Goal: Task Accomplishment & Management: Use online tool/utility

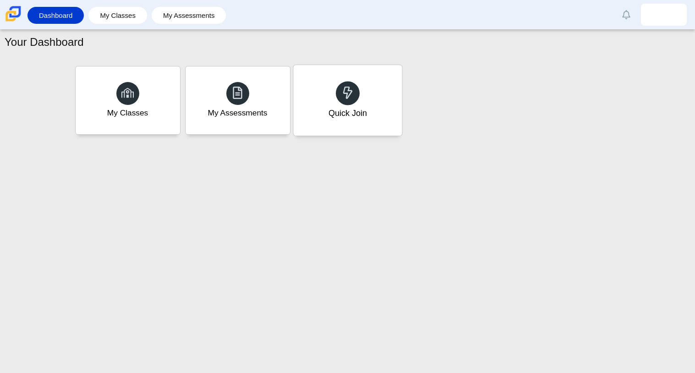
click at [358, 108] on div "Quick Join" at bounding box center [347, 113] width 38 height 12
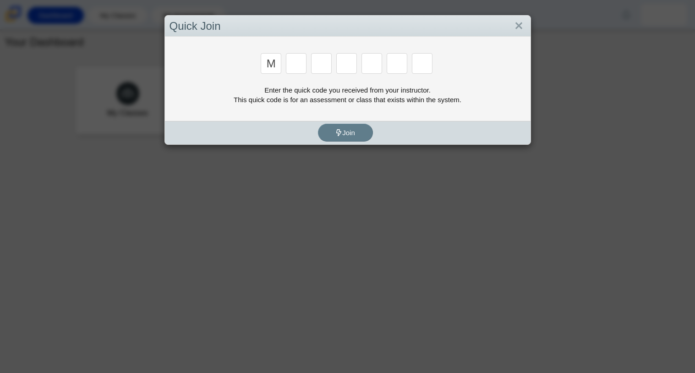
type input "m"
type input "7"
type input "e"
type input "3"
type input "e"
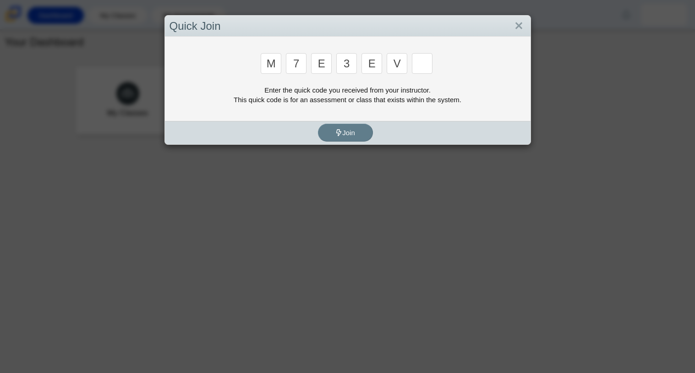
type input "v"
type input "w"
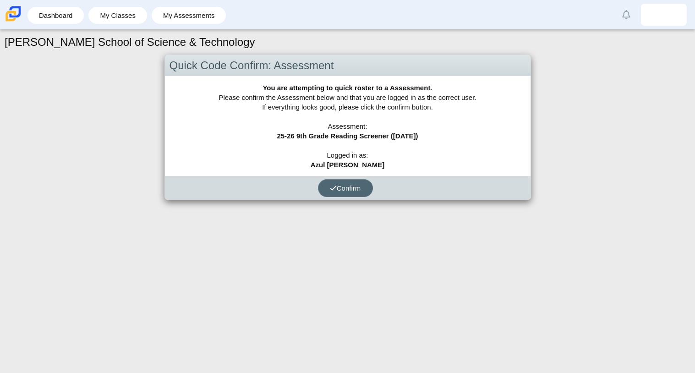
click at [350, 197] on button "Confirm" at bounding box center [345, 188] width 55 height 18
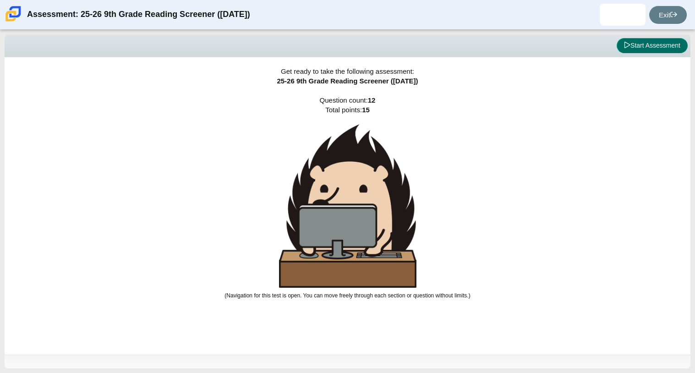
click at [660, 43] on button "Start Assessment" at bounding box center [652, 46] width 71 height 16
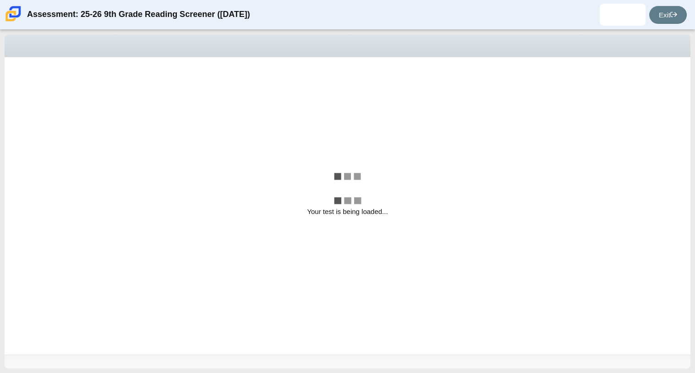
select select "ccc5b315-3c7c-471c-bf90-f22c8299c798"
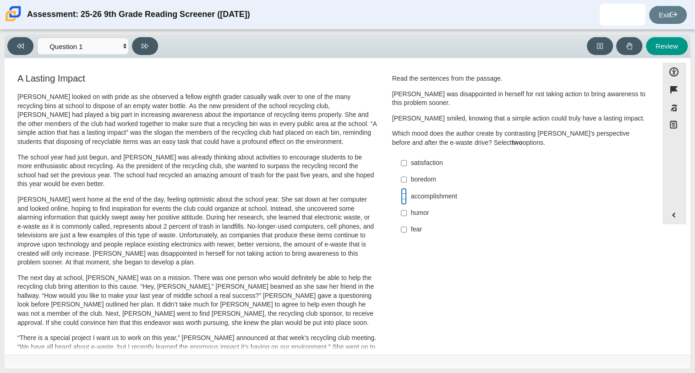
click at [401, 198] on input "accomplishment accomplishment" at bounding box center [404, 196] width 6 height 16
checkbox input "true"
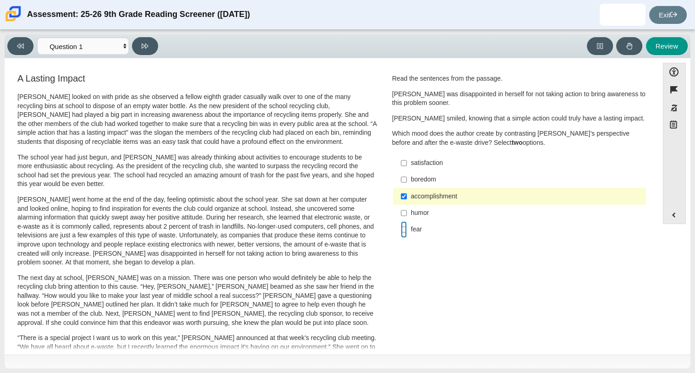
click at [403, 225] on input "fear fear" at bounding box center [404, 229] width 6 height 16
checkbox input "true"
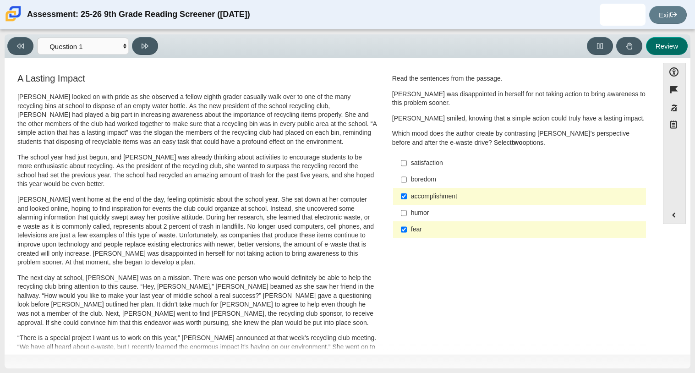
click at [659, 42] on button "Review" at bounding box center [667, 46] width 42 height 18
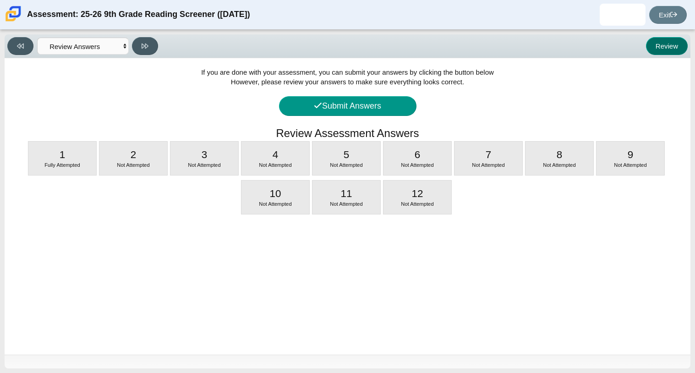
click at [659, 42] on button "Review" at bounding box center [667, 46] width 42 height 18
click at [675, 45] on button "Review" at bounding box center [667, 46] width 42 height 18
click at [95, 41] on select "Questions Question 1 Question 2 Question 3 Question 4 Question 5 Question 6 Que…" at bounding box center [83, 46] width 92 height 17
click at [37, 38] on select "Questions Question 1 Question 2 Question 3 Question 4 Question 5 Question 6 Que…" at bounding box center [83, 46] width 92 height 17
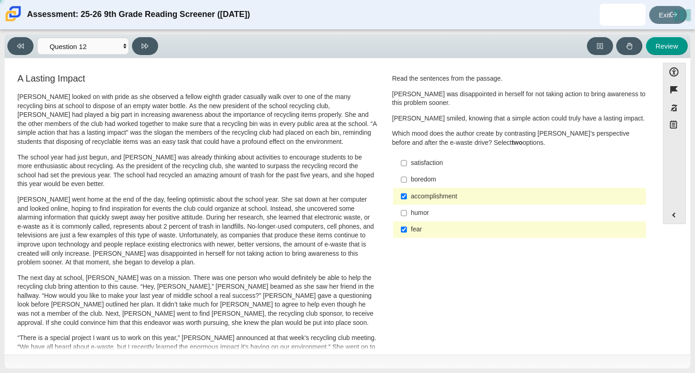
select select "0ff64528-ffd7-428d-b192-babfaadd44e8"
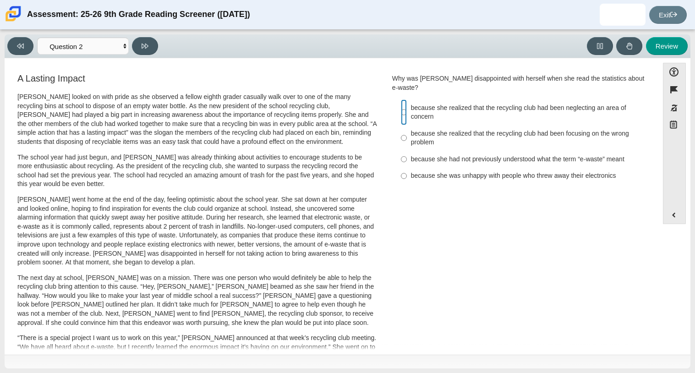
click at [401, 107] on input "because she realized that the recycling club had been neglecting an area of con…" at bounding box center [404, 112] width 6 height 26
radio input "true"
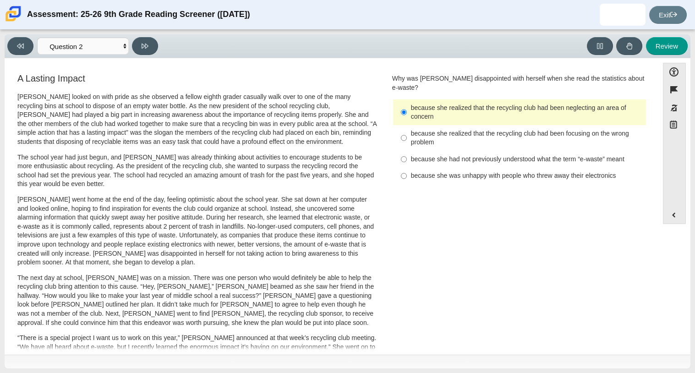
click at [427, 171] on div "because she was unhappy with people who threw away their electronics" at bounding box center [526, 175] width 231 height 9
click at [407, 168] on input "because she was unhappy with people who threw away their electronics because sh…" at bounding box center [404, 176] width 6 height 16
radio input "true"
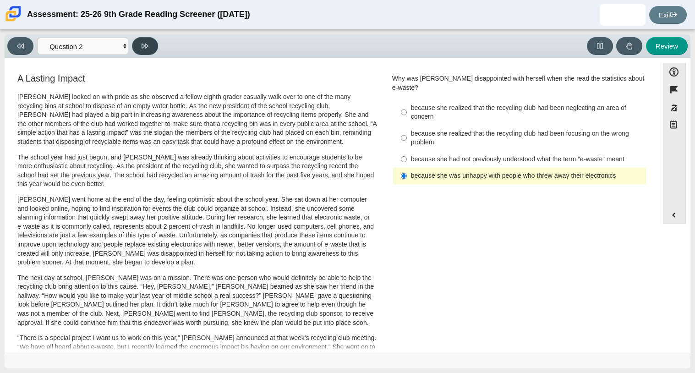
click at [148, 45] on icon at bounding box center [145, 46] width 7 height 5
select select "7ce3d843-6974-4858-901c-1ff39630e843"
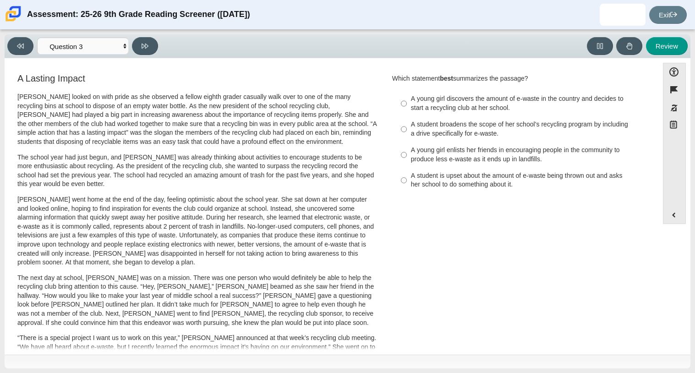
click at [497, 101] on div "A young girl discovers the amount of e-waste in the country and decides to star…" at bounding box center [526, 103] width 231 height 18
click at [407, 101] on input "A young girl discovers the amount of e-waste in the country and decides to star…" at bounding box center [404, 104] width 6 height 26
radio input "true"
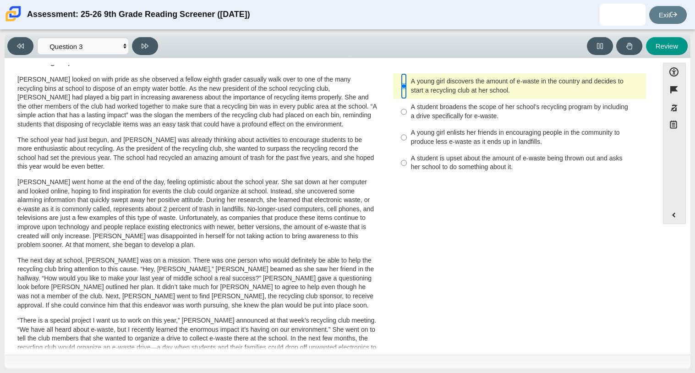
scroll to position [17, 0]
click at [405, 115] on label "A student broadens the scope of her school’s recycling program by including a d…" at bounding box center [520, 112] width 252 height 26
click at [405, 115] on input "A student broadens the scope of her school’s recycling program by including a d…" at bounding box center [404, 112] width 6 height 26
radio input "true"
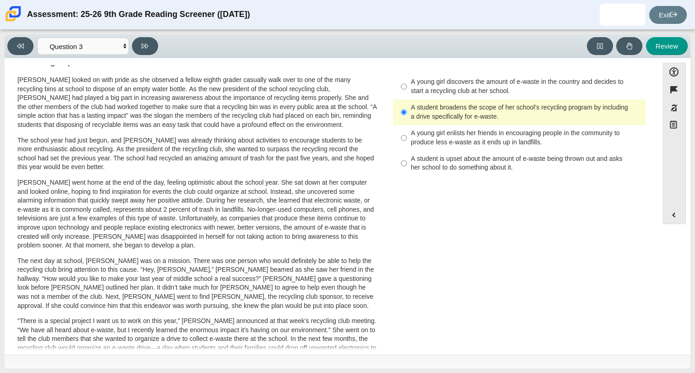
click at [427, 141] on div "A young girl enlists her friends in encouraging people in the community to prod…" at bounding box center [526, 138] width 231 height 18
click at [407, 141] on input "A young girl enlists her friends in encouraging people in the community to prod…" at bounding box center [404, 138] width 6 height 26
radio input "true"
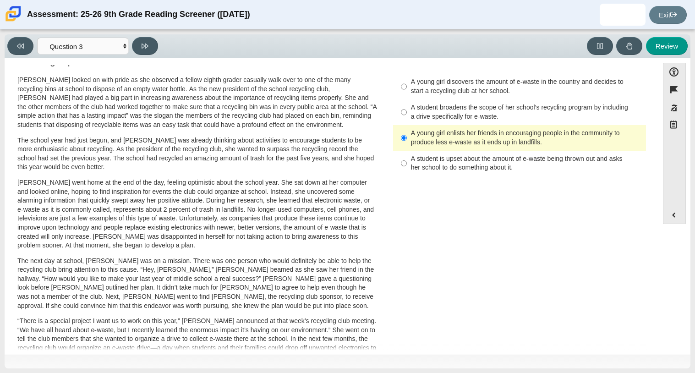
click at [450, 171] on div "A student is upset about the amount of e-waste being thrown out and asks her sc…" at bounding box center [526, 163] width 231 height 18
click at [407, 171] on input "A student is upset about the amount of e-waste being thrown out and asks her sc…" at bounding box center [404, 164] width 6 height 26
radio input "true"
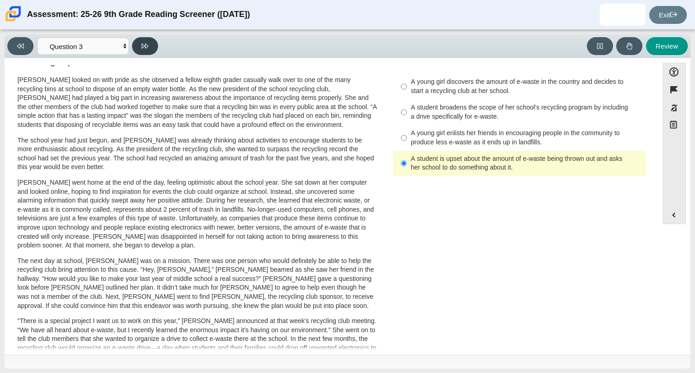
click at [148, 50] on button at bounding box center [145, 46] width 26 height 18
select select "ca9ea0f1-49c5-4bd1-83b0-472c18652b42"
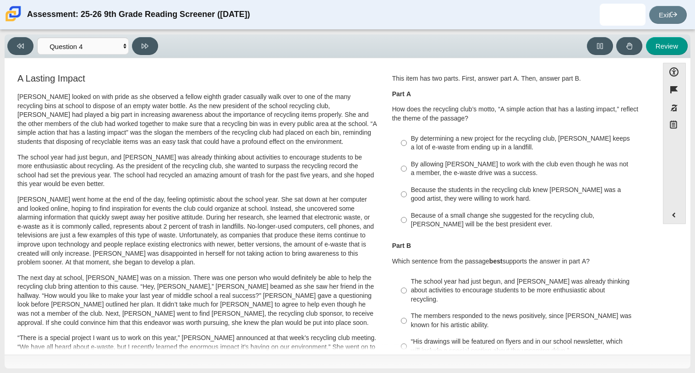
click at [435, 126] on div "This item has two parts. First, answer part A. Then, answer part B. Part A How …" at bounding box center [519, 153] width 255 height 159
click at [440, 139] on div "By determining a new project for the recycling club, Scarlett keeps a lot of e-…" at bounding box center [526, 143] width 231 height 18
click at [407, 139] on input "By determining a new project for the recycling club, Scarlett keeps a lot of e-…" at bounding box center [404, 143] width 6 height 26
radio input "true"
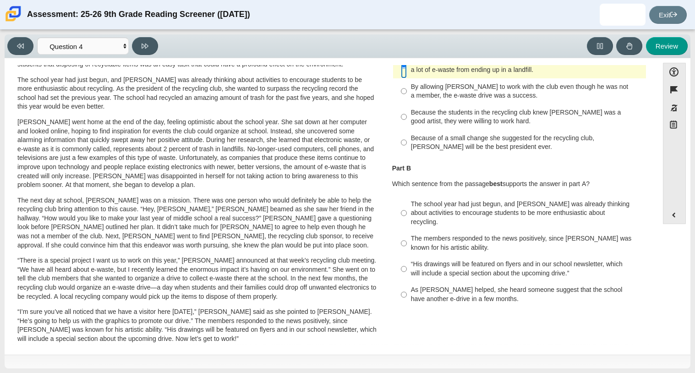
scroll to position [88, 0]
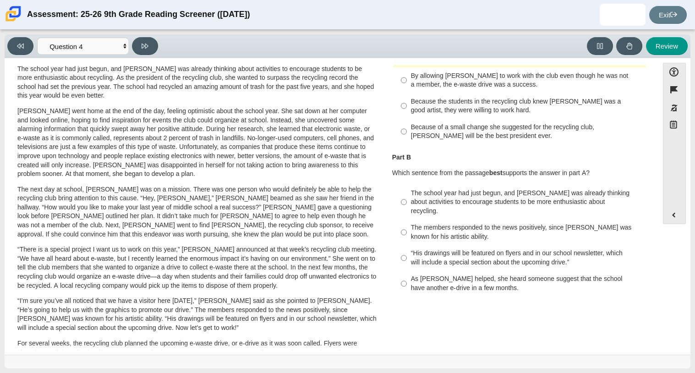
click at [523, 208] on label "The school year had just begun, and Scarlett was already thinking about activit…" at bounding box center [520, 202] width 252 height 35
click at [407, 208] on input "The school year had just begun, and Scarlett was already thinking about activit…" at bounding box center [404, 202] width 6 height 35
radio input "true"
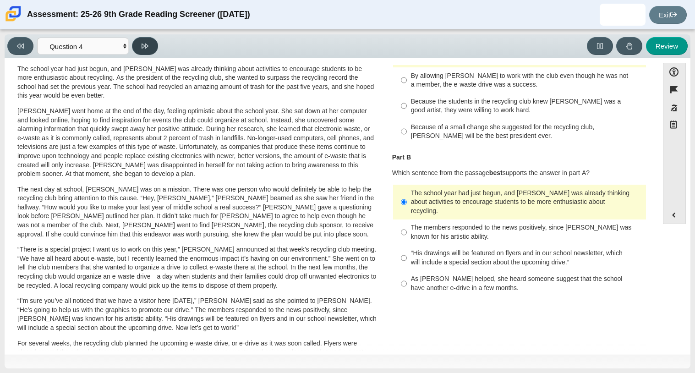
click at [142, 52] on button at bounding box center [145, 46] width 26 height 18
select select "e41f1a79-e29f-4095-8030-a53364015bed"
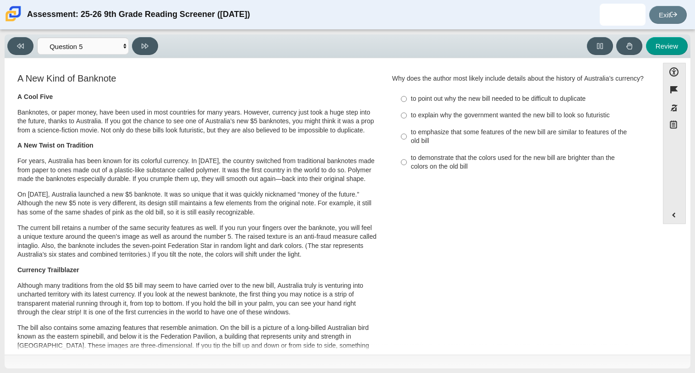
click at [90, 55] on div "Viewing Question 5 of 12 in Pacing Mode Questions Question 1 Question 2 Questio…" at bounding box center [348, 46] width 686 height 24
click at [101, 51] on select "Questions Question 1 Question 2 Question 3 Question 4 Question 5 Question 6 Que…" at bounding box center [83, 46] width 92 height 17
click at [120, 47] on select "Questions Question 1 Question 2 Question 3 Question 4 Question 5 Question 6 Que…" at bounding box center [83, 46] width 92 height 17
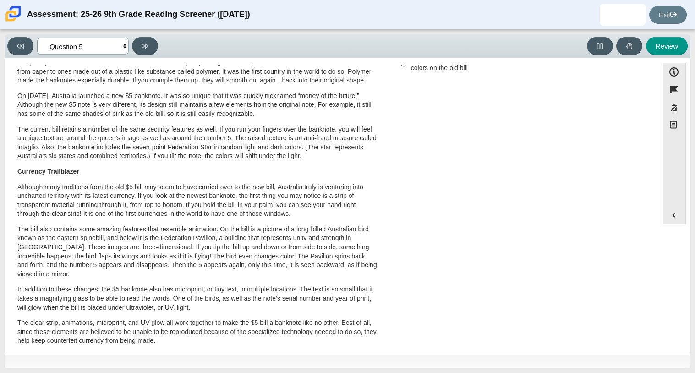
scroll to position [90, 0]
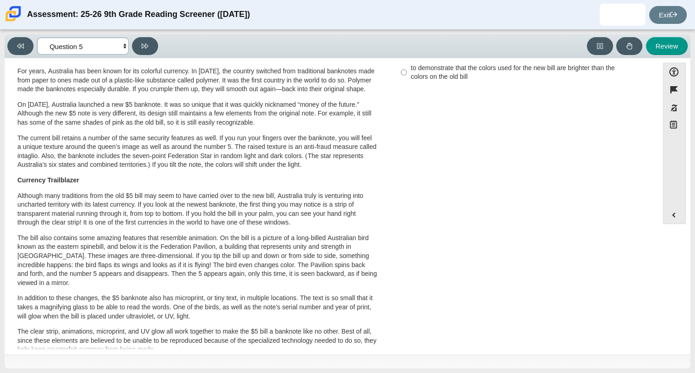
click at [125, 42] on select "Questions Question 1 Question 2 Question 3 Question 4 Question 5 Question 6 Que…" at bounding box center [83, 46] width 92 height 17
click at [123, 44] on select "Questions Question 1 Question 2 Question 3 Question 4 Question 5 Question 6 Que…" at bounding box center [83, 46] width 92 height 17
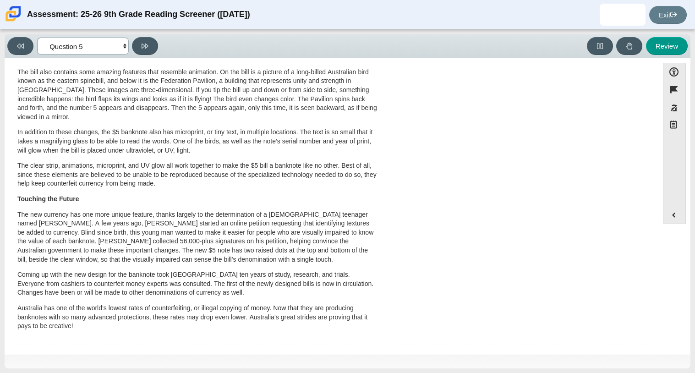
scroll to position [273, 0]
click at [115, 40] on select "Questions Question 1 Question 2 Question 3 Question 4 Question 5 Question 6 Que…" at bounding box center [83, 46] width 92 height 17
click at [116, 44] on select "Questions Question 1 Question 2 Question 3 Question 4 Question 5 Question 6 Que…" at bounding box center [83, 46] width 92 height 17
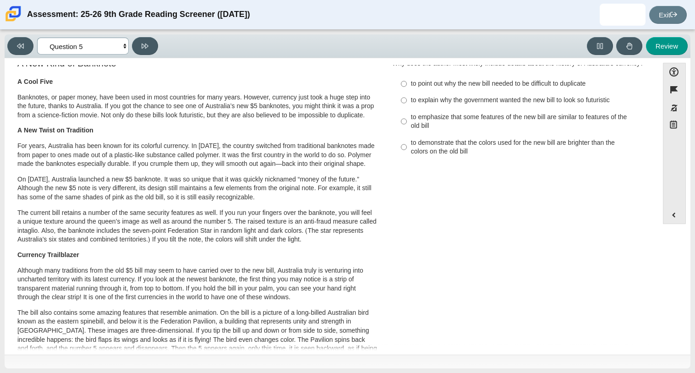
scroll to position [0, 0]
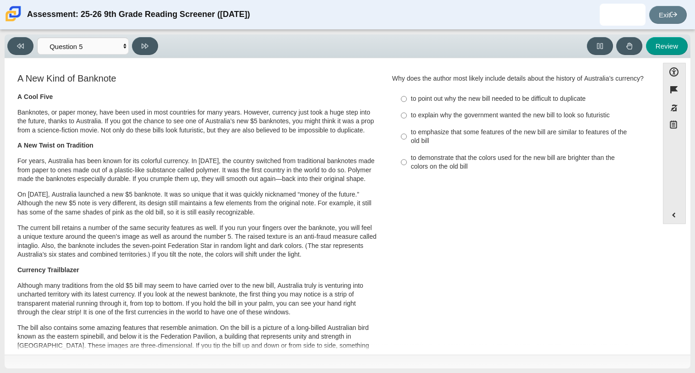
click at [411, 104] on div "to point out why the new bill needed to be difficult to duplicate" at bounding box center [526, 98] width 231 height 9
click at [407, 107] on input "to point out why the new bill needed to be difficult to duplicate to point out …" at bounding box center [404, 99] width 6 height 16
radio input "true"
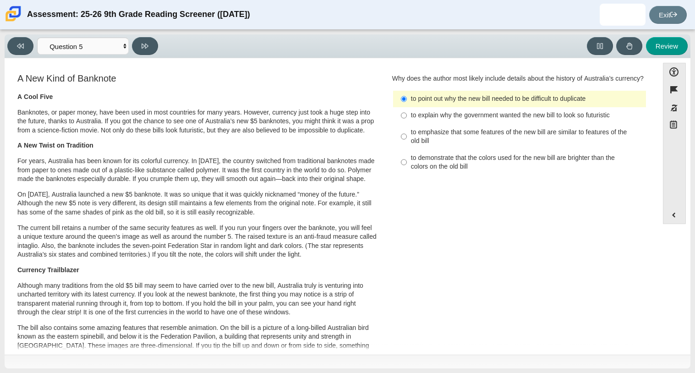
click at [411, 120] on div "to explain why the government wanted the new bill to look so futuristic" at bounding box center [526, 115] width 231 height 9
click at [407, 124] on input "to explain why the government wanted the new bill to look so futuristic to expl…" at bounding box center [404, 115] width 6 height 16
radio input "true"
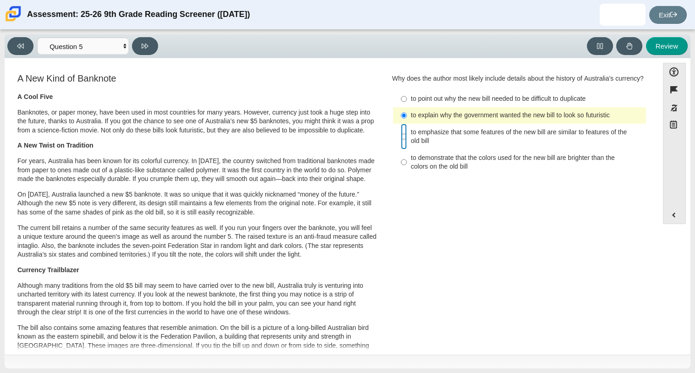
click at [402, 149] on input "to emphasize that some features of the new bill are similar to features of the …" at bounding box center [404, 137] width 6 height 26
radio input "true"
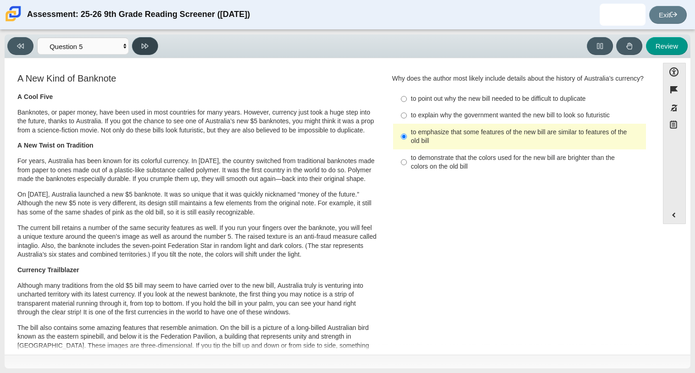
click at [142, 44] on icon at bounding box center [145, 46] width 7 height 7
select select "69146e31-7b3d-4a3e-9ce6-f30c24342ae0"
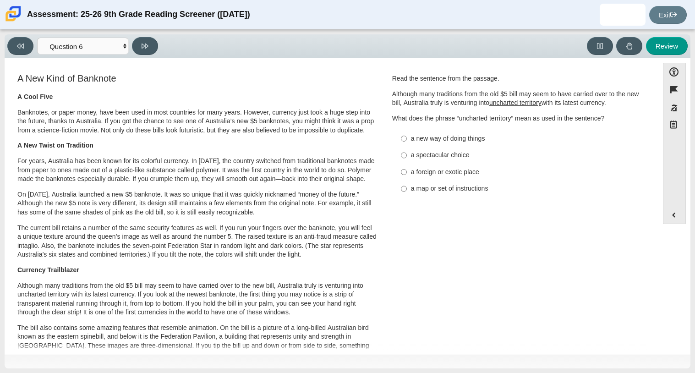
click at [405, 138] on label "a new way of doing things a new way of doing things" at bounding box center [520, 138] width 252 height 16
click at [405, 138] on input "a new way of doing things a new way of doing things" at bounding box center [404, 138] width 6 height 16
radio input "true"
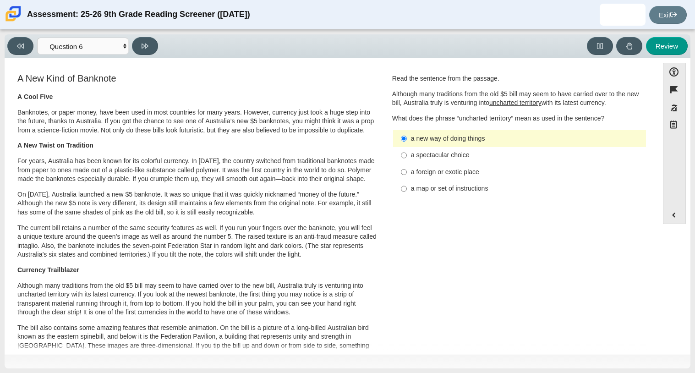
click at [411, 173] on div "a foreign or exotic place" at bounding box center [526, 172] width 231 height 9
click at [407, 173] on input "a foreign or exotic place a foreign or exotic place" at bounding box center [404, 172] width 6 height 16
radio input "true"
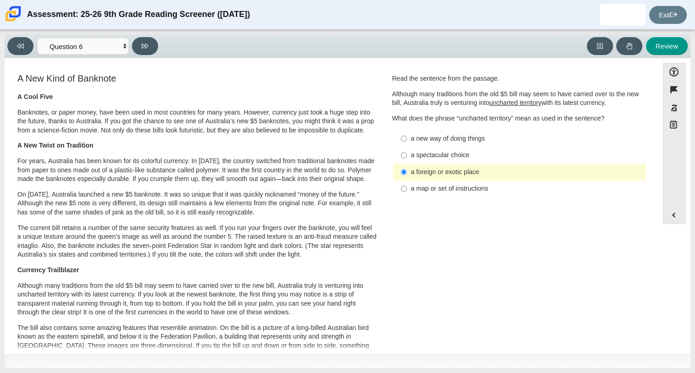
click at [406, 155] on label "a spectacular choice a spectacular choice" at bounding box center [520, 155] width 252 height 16
click at [406, 155] on input "a spectacular choice a spectacular choice" at bounding box center [404, 155] width 6 height 16
radio input "true"
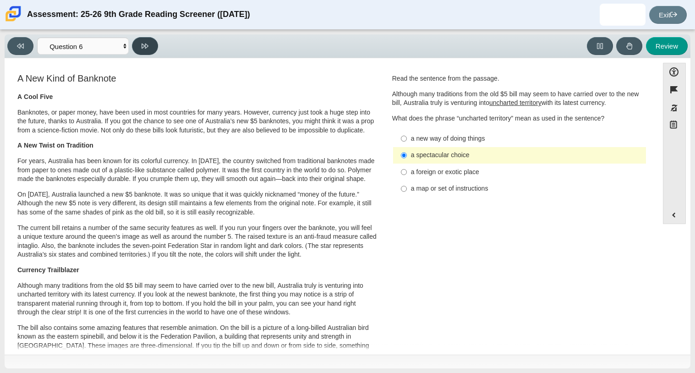
click at [156, 45] on button at bounding box center [145, 46] width 26 height 18
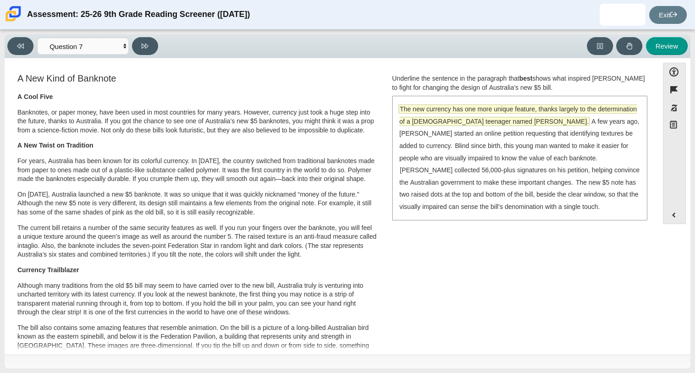
click at [551, 105] on span "The new currency has one more unique feature, thanks largely to the determinati…" at bounding box center [517, 115] width 237 height 21
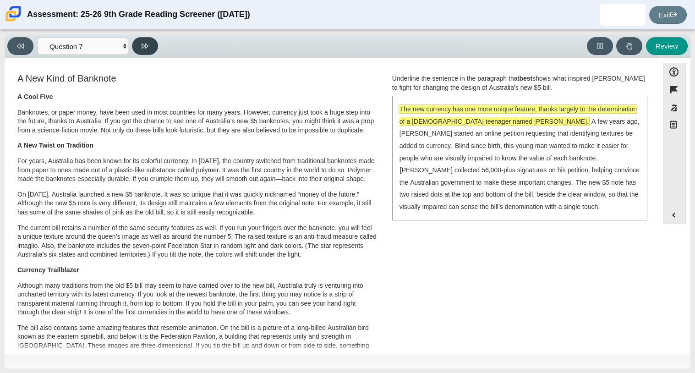
click at [145, 44] on icon at bounding box center [145, 46] width 7 height 5
select select "ea8338c2-a6a3-418e-a305-2b963b54a290"
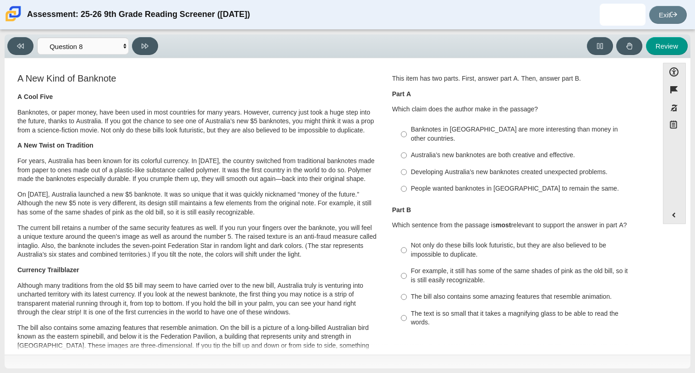
click at [406, 148] on label "Australia’s new banknotes are both creative and effective. Australia’s new bank…" at bounding box center [520, 155] width 252 height 16
click at [406, 148] on input "Australia’s new banknotes are both creative and effective. Australia’s new bank…" at bounding box center [404, 155] width 6 height 16
radio input "true"
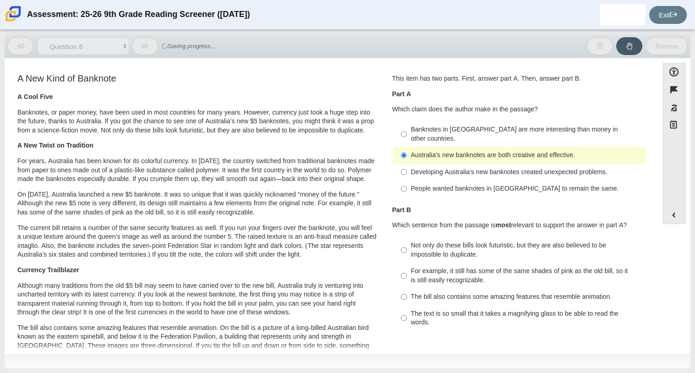
click at [404, 269] on label "For example, it still has some of the same shades of pink as the old bill, so i…" at bounding box center [520, 276] width 252 height 26
click at [404, 269] on input "For example, it still has some of the same shades of pink as the old bill, so i…" at bounding box center [404, 276] width 6 height 26
radio input "true"
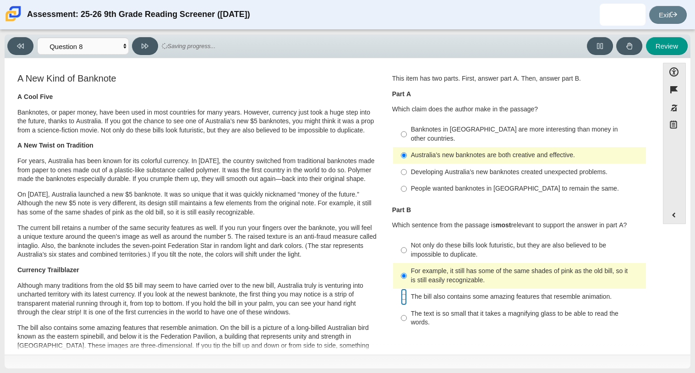
click at [401, 290] on input "The bill also contains some amazing features that resemble animation. The bill …" at bounding box center [404, 297] width 6 height 16
radio input "true"
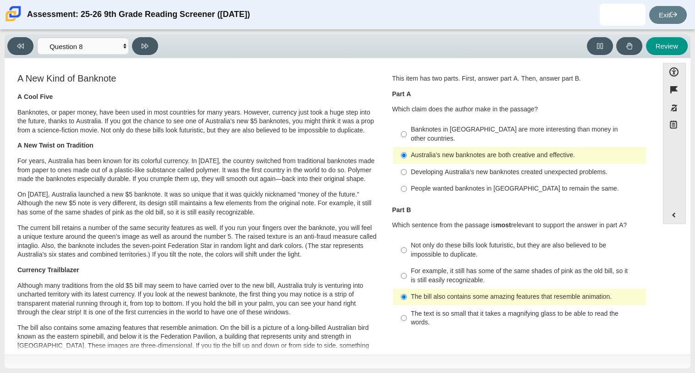
click at [405, 131] on label "Banknotes in Australia are more interesting than money in other countries. Bank…" at bounding box center [520, 134] width 252 height 26
click at [405, 131] on input "Banknotes in Australia are more interesting than money in other countries. Bank…" at bounding box center [404, 134] width 6 height 26
radio input "true"
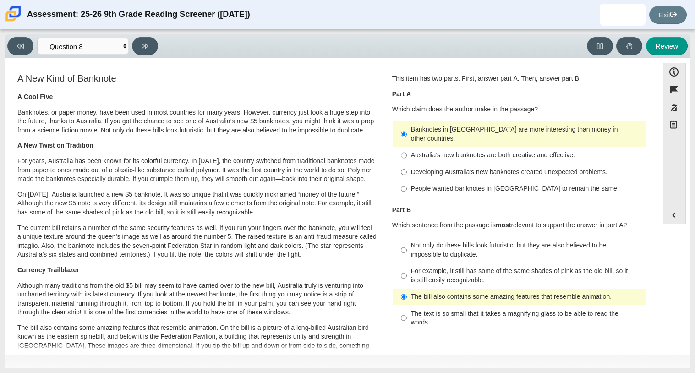
click at [411, 241] on div "Not only do these bills look futuristic, but they are also believed to be impos…" at bounding box center [526, 250] width 231 height 18
click at [407, 238] on input "Not only do these bills look futuristic, but they are also believed to be impos…" at bounding box center [404, 250] width 6 height 26
radio input "true"
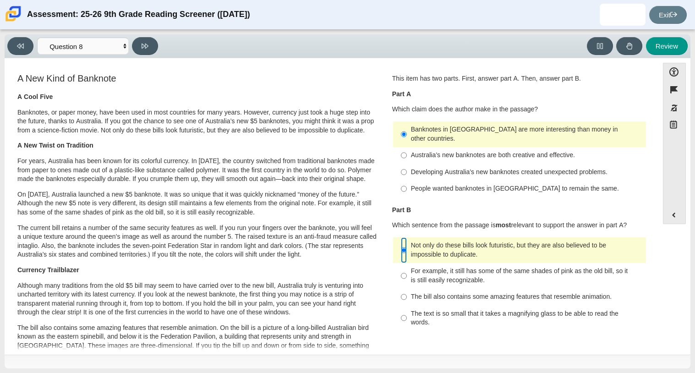
click at [401, 252] on input "Not only do these bills look futuristic, but they are also believed to be impos…" at bounding box center [404, 250] width 6 height 26
click at [401, 263] on input "For example, it still has some of the same shades of pink as the old bill, so i…" at bounding box center [404, 276] width 6 height 26
radio input "true"
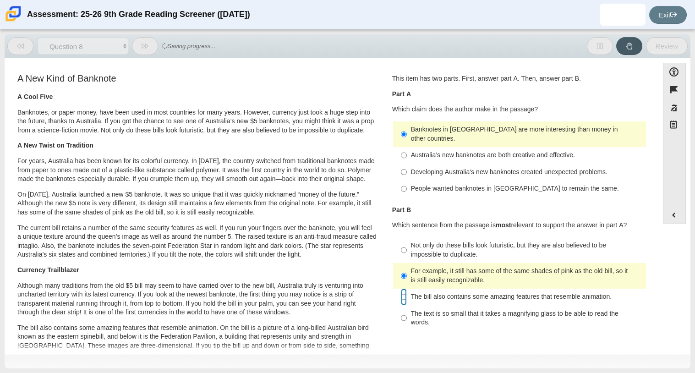
click at [401, 289] on input "The bill also contains some amazing features that resemble animation. The bill …" at bounding box center [404, 297] width 6 height 16
radio input "true"
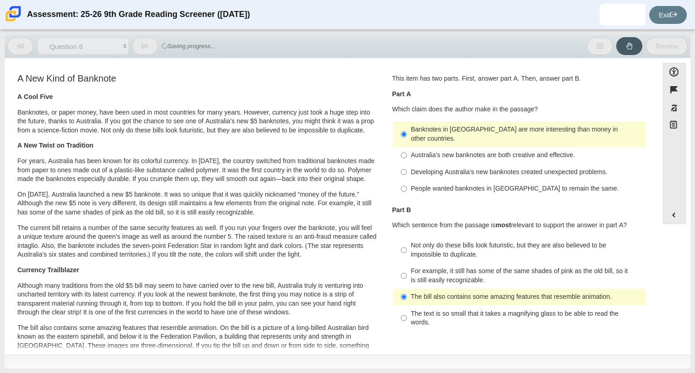
click at [411, 292] on div "The bill also contains some amazing features that resemble animation." at bounding box center [526, 296] width 231 height 9
click at [407, 291] on input "The bill also contains some amazing features that resemble animation. The bill …" at bounding box center [404, 297] width 6 height 16
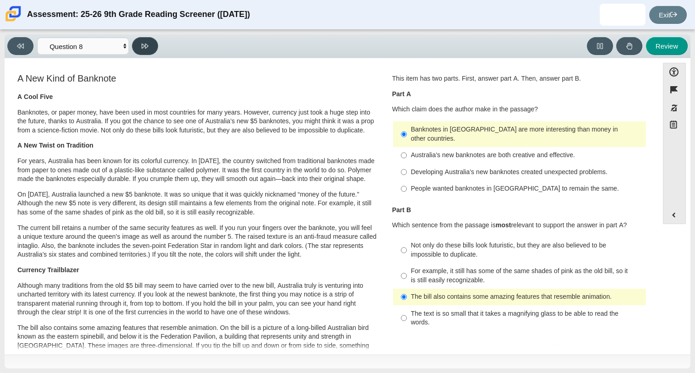
click at [146, 45] on icon at bounding box center [145, 46] width 7 height 7
select select "89f058d6-b15c-4ef5-a4b3-fdaffb8868b6"
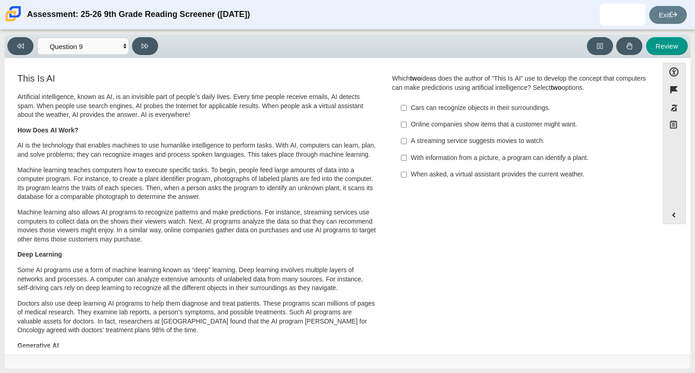
click at [404, 139] on label "A streaming service suggests movies to watch. A streaming service suggests movi…" at bounding box center [520, 141] width 252 height 16
click at [404, 139] on input "A streaming service suggests movies to watch. A streaming service suggests movi…" at bounding box center [404, 141] width 6 height 16
checkbox input "true"
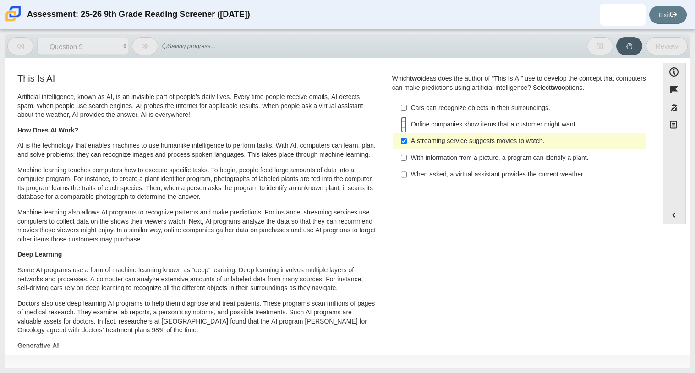
click at [402, 122] on input "Online companies show items that a customer might want. Online companies show i…" at bounding box center [404, 124] width 6 height 16
checkbox input "true"
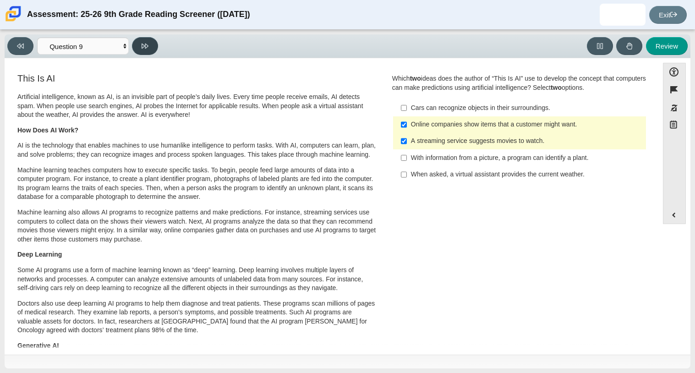
click at [150, 51] on button at bounding box center [145, 46] width 26 height 18
select select "cdf3c14e-a918-44d1-9b63-3db0fa81641e"
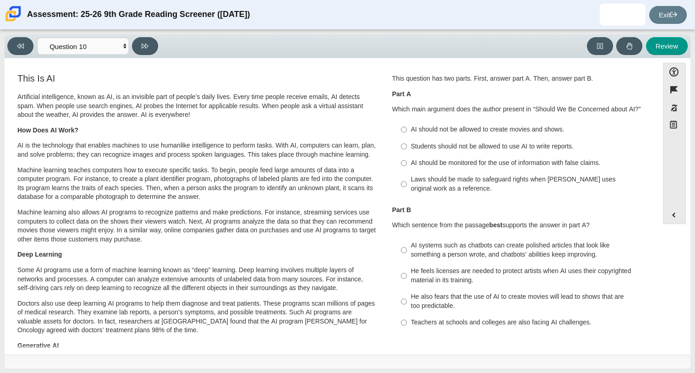
click at [406, 144] on label "Students should not be allowed to use AI to write reports. Students should not …" at bounding box center [520, 146] width 252 height 16
click at [406, 144] on input "Students should not be allowed to use AI to write reports. Students should not …" at bounding box center [404, 146] width 6 height 16
radio input "true"
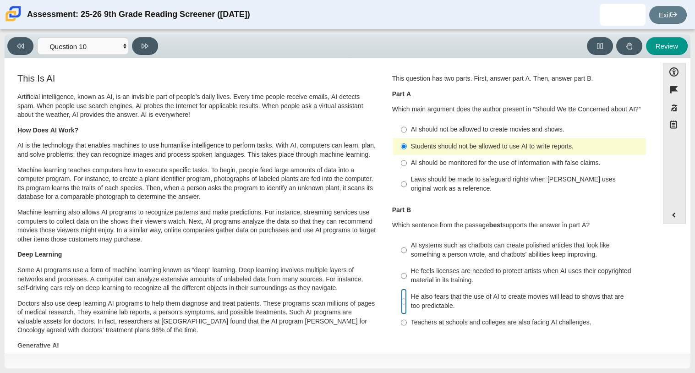
click at [401, 305] on input "He also fears that the use of AI to create movies will lead to shows that are t…" at bounding box center [404, 302] width 6 height 26
radio input "true"
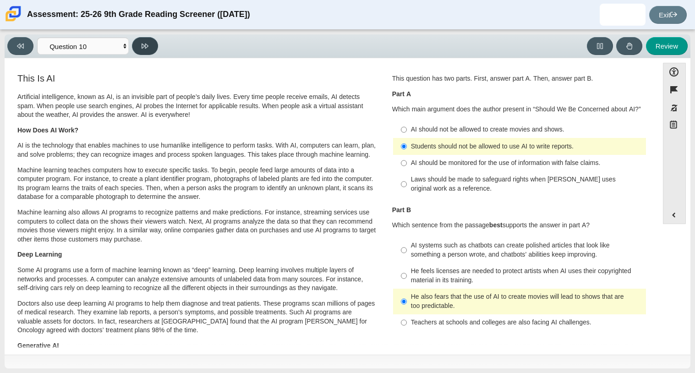
click at [141, 47] on button at bounding box center [145, 46] width 26 height 18
select select "93b6e6f7-79c5-45e9-a64f-cae2bda9bbbd"
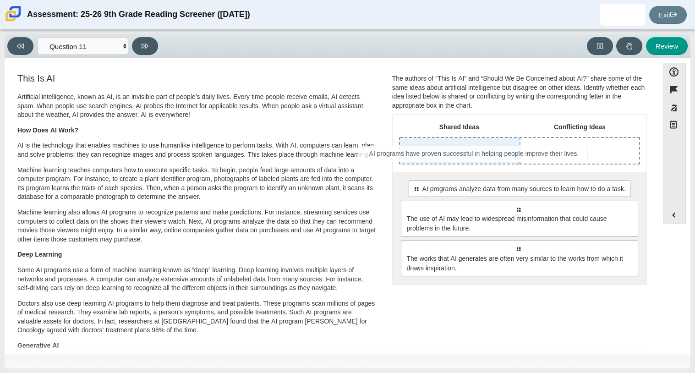
drag, startPoint x: 523, startPoint y: 192, endPoint x: 464, endPoint y: 141, distance: 78.3
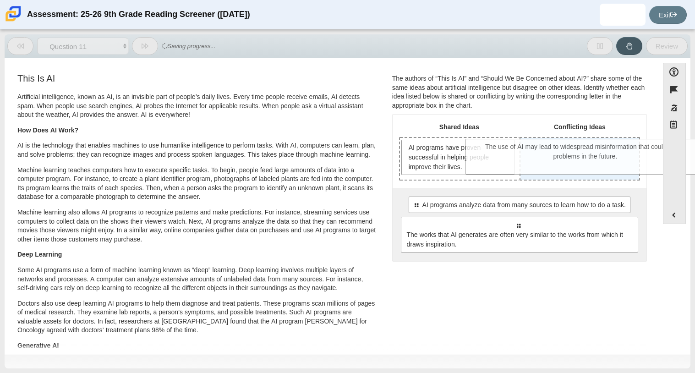
drag, startPoint x: 502, startPoint y: 245, endPoint x: 568, endPoint y: 163, distance: 105.5
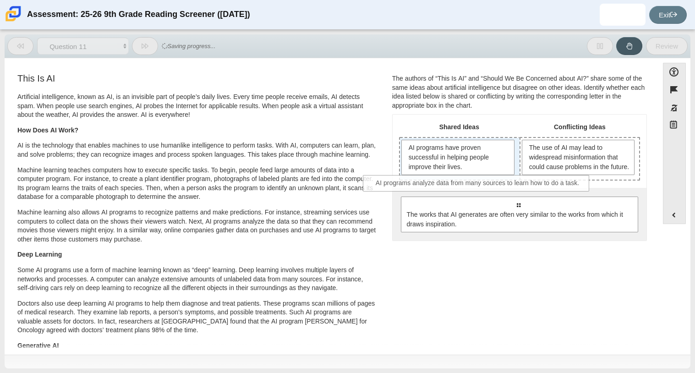
drag, startPoint x: 534, startPoint y: 218, endPoint x: 480, endPoint y: 178, distance: 67.4
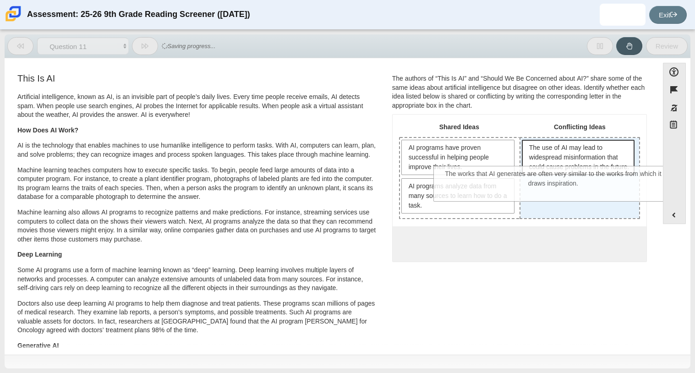
drag, startPoint x: 520, startPoint y: 245, endPoint x: 555, endPoint y: 176, distance: 77.4
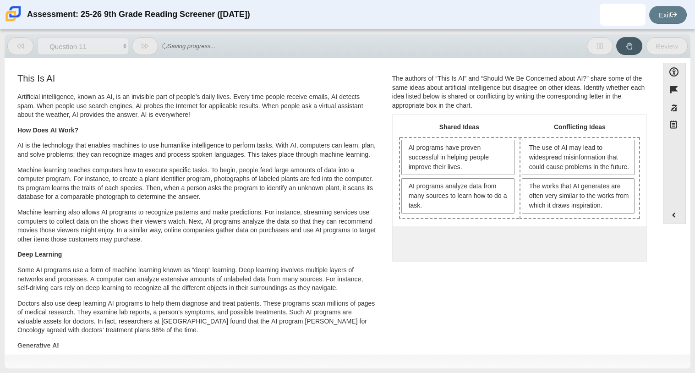
click at [159, 56] on div "Viewing Question 11 of 12 in Pacing Mode Questions Question 1 Question 2 Questi…" at bounding box center [348, 46] width 686 height 24
click at [668, 20] on link "Exit" at bounding box center [668, 15] width 38 height 18
